Goal: Transaction & Acquisition: Subscribe to service/newsletter

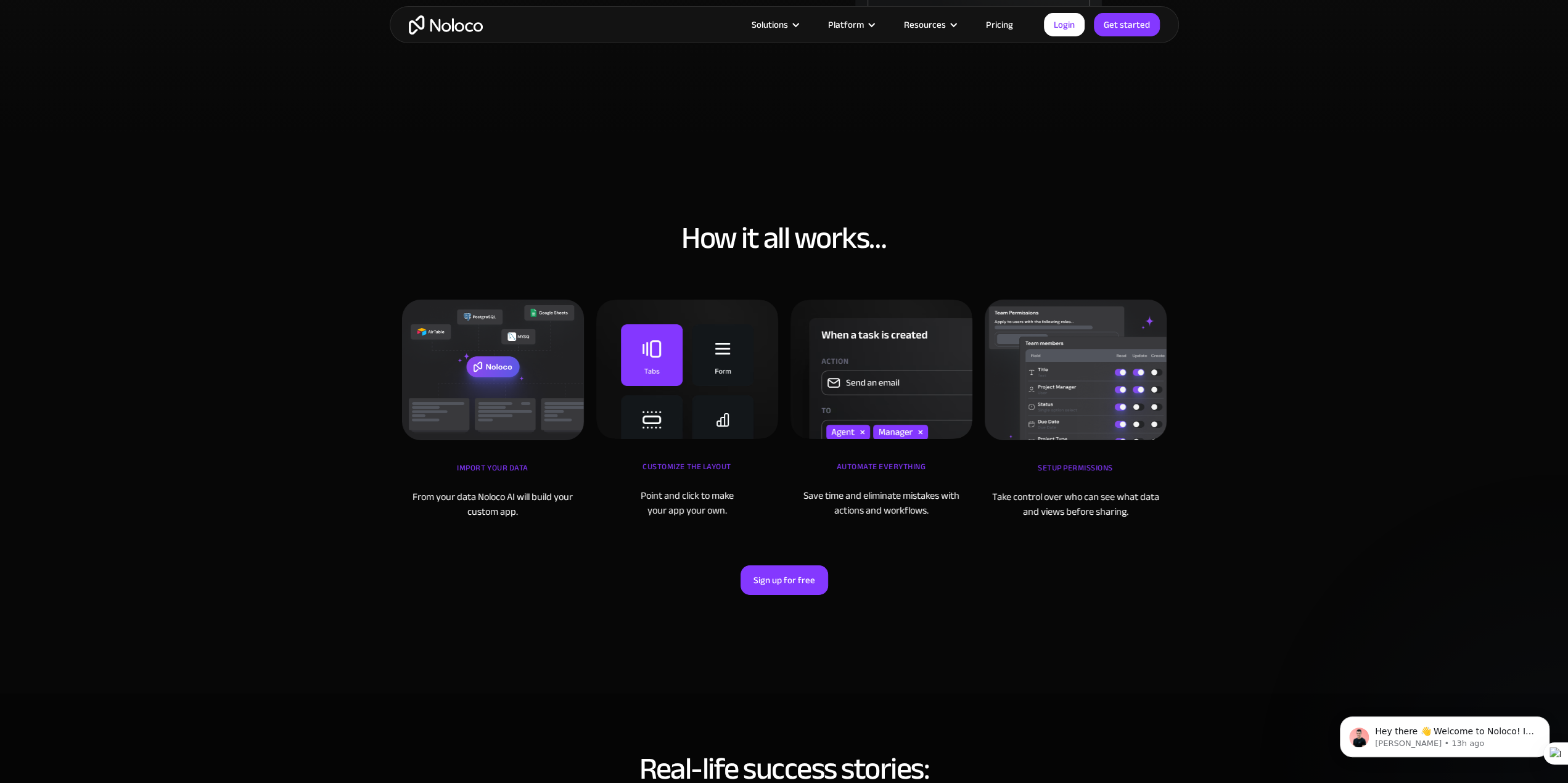
click at [1274, 136] on section "How it all works… iMPORT YOUR DATA From your data Noloco AI will build your cus…" at bounding box center [784, 415] width 1568 height 557
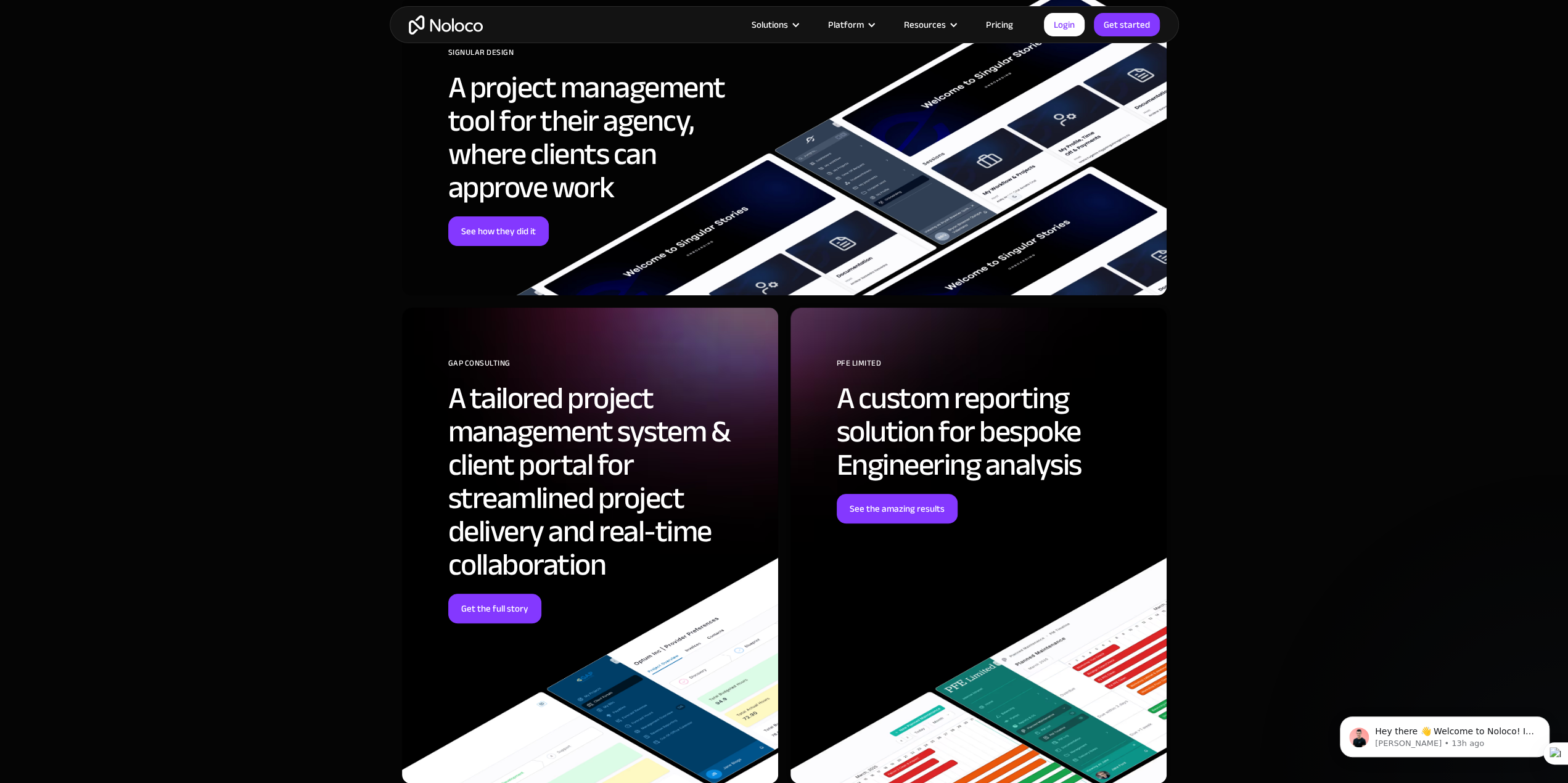
scroll to position [5117, 0]
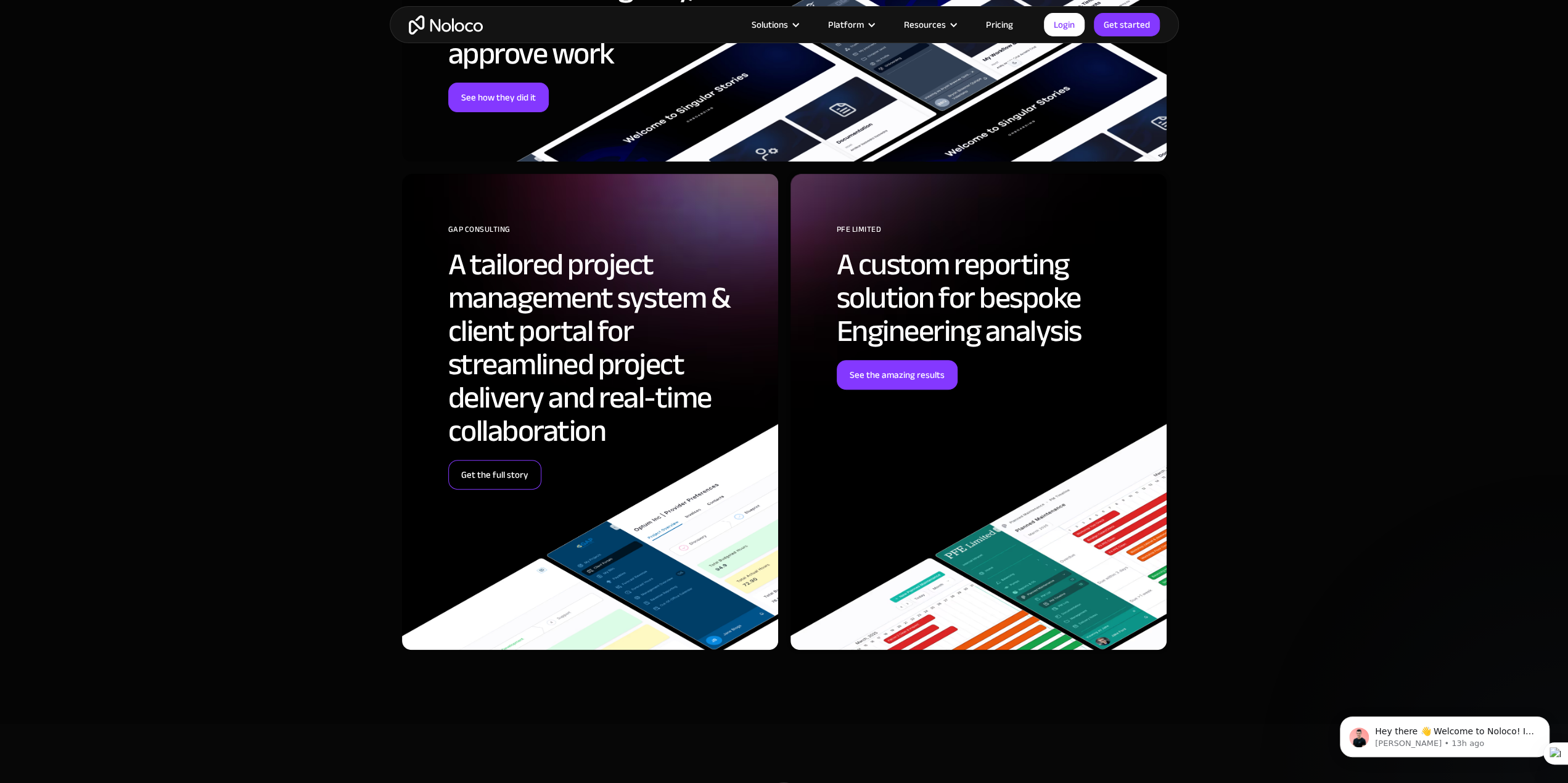
click at [487, 482] on link "Get the full story" at bounding box center [495, 474] width 93 height 30
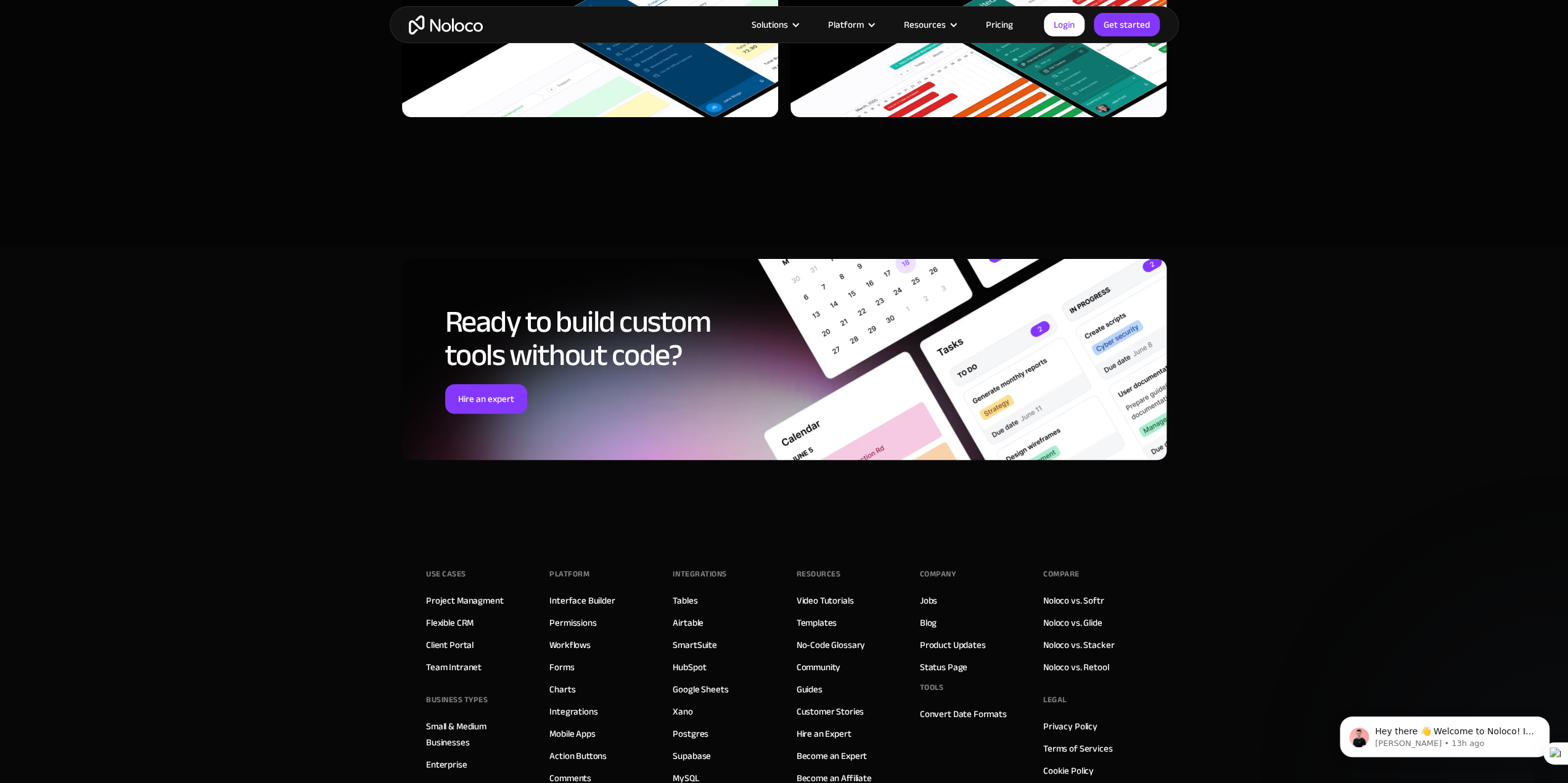
scroll to position [5271, 0]
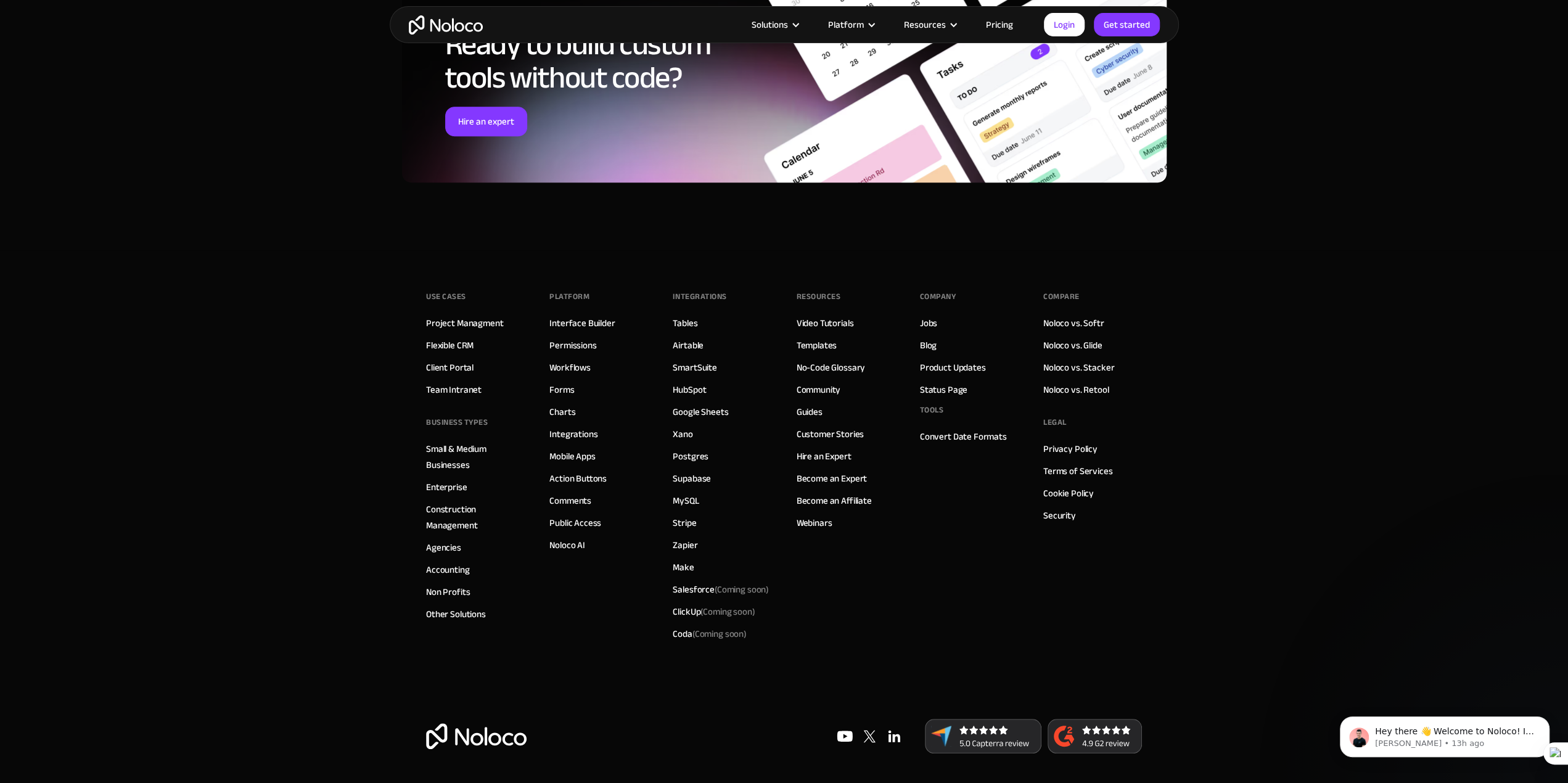
click at [994, 20] on link "Pricing" at bounding box center [999, 25] width 58 height 16
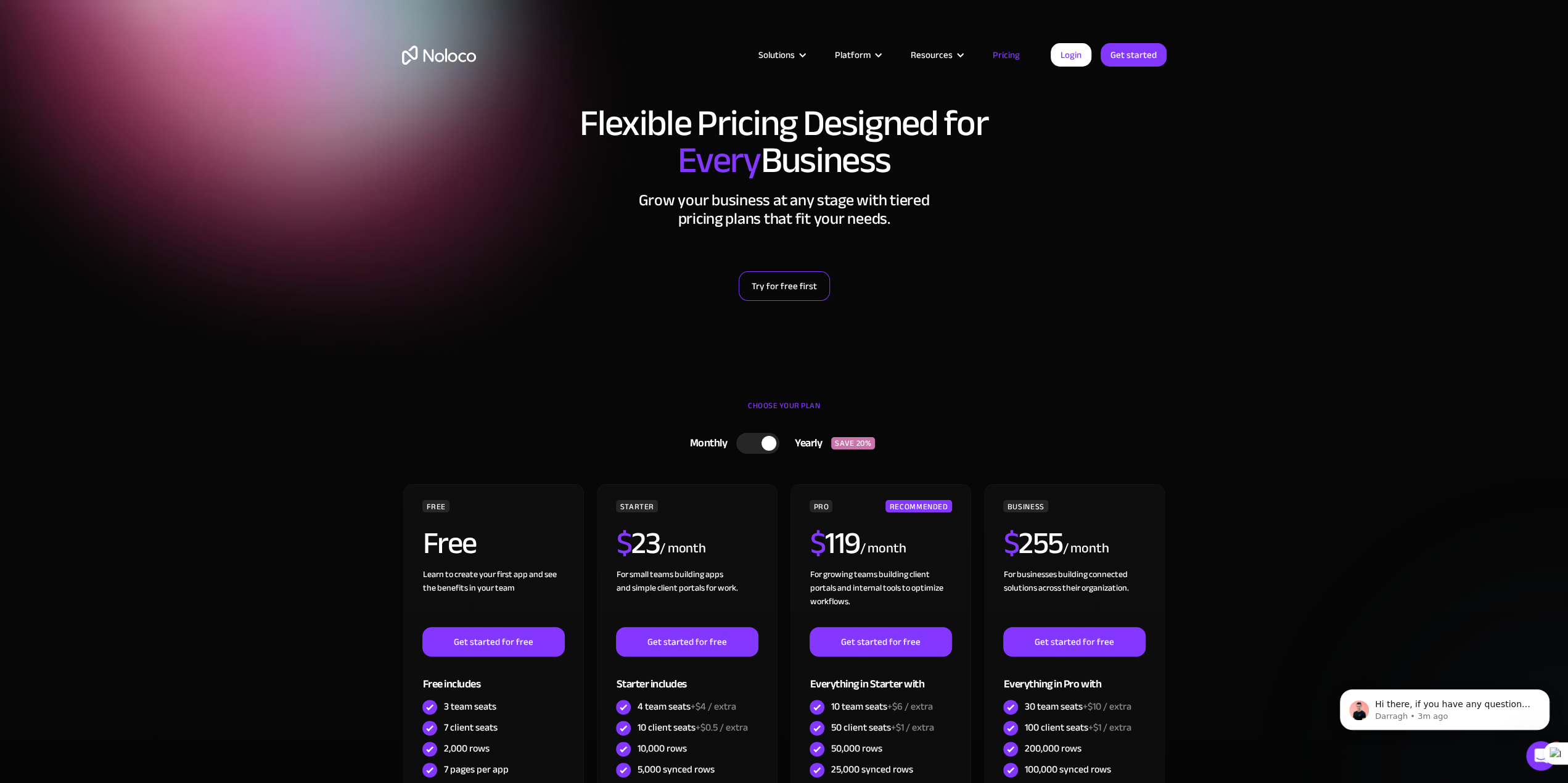
click at [801, 290] on link "Try for free first" at bounding box center [784, 286] width 92 height 30
